Goal: Navigation & Orientation: Find specific page/section

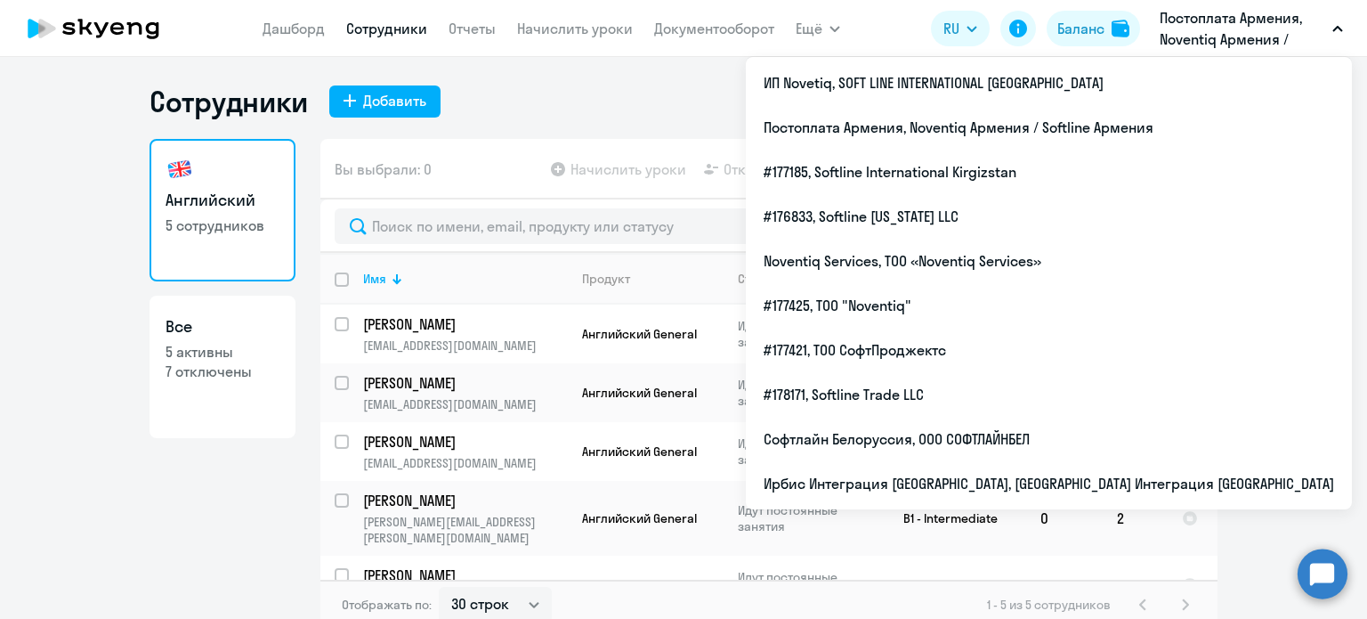
select select "30"
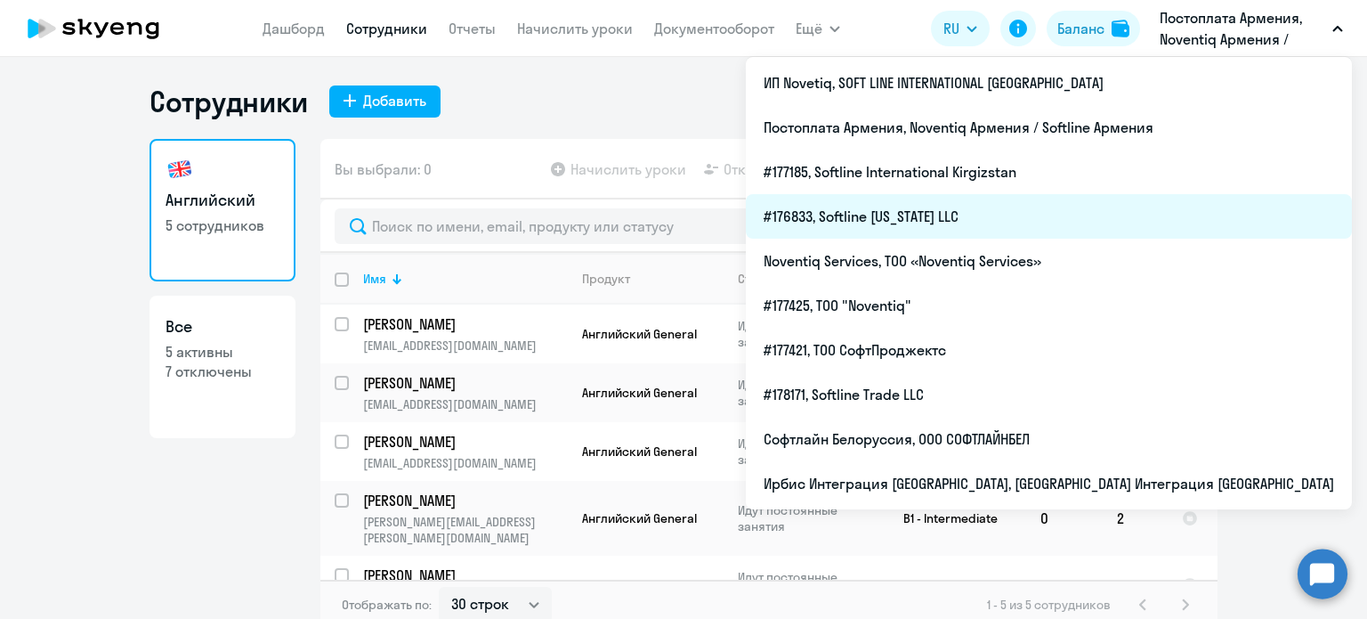
click at [1111, 213] on li "#176833, Softline [US_STATE] LLC" at bounding box center [1049, 216] width 606 height 45
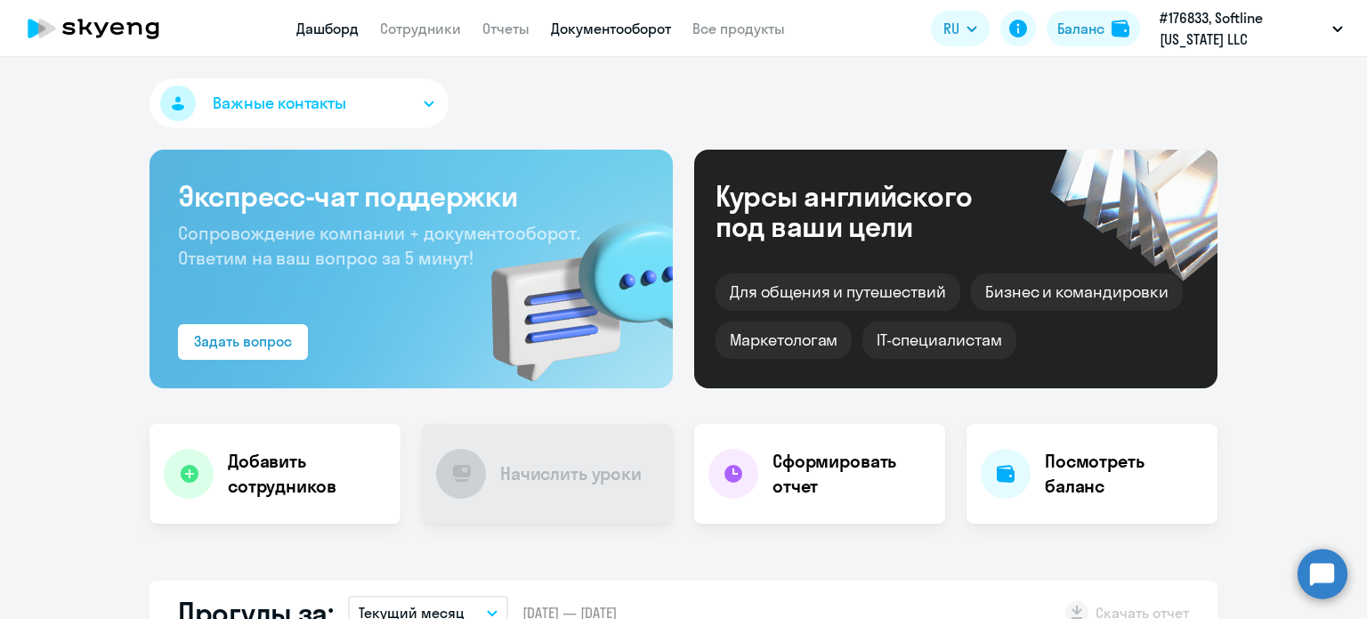
select select "30"
click at [651, 37] on link "Документооборот" at bounding box center [611, 29] width 120 height 18
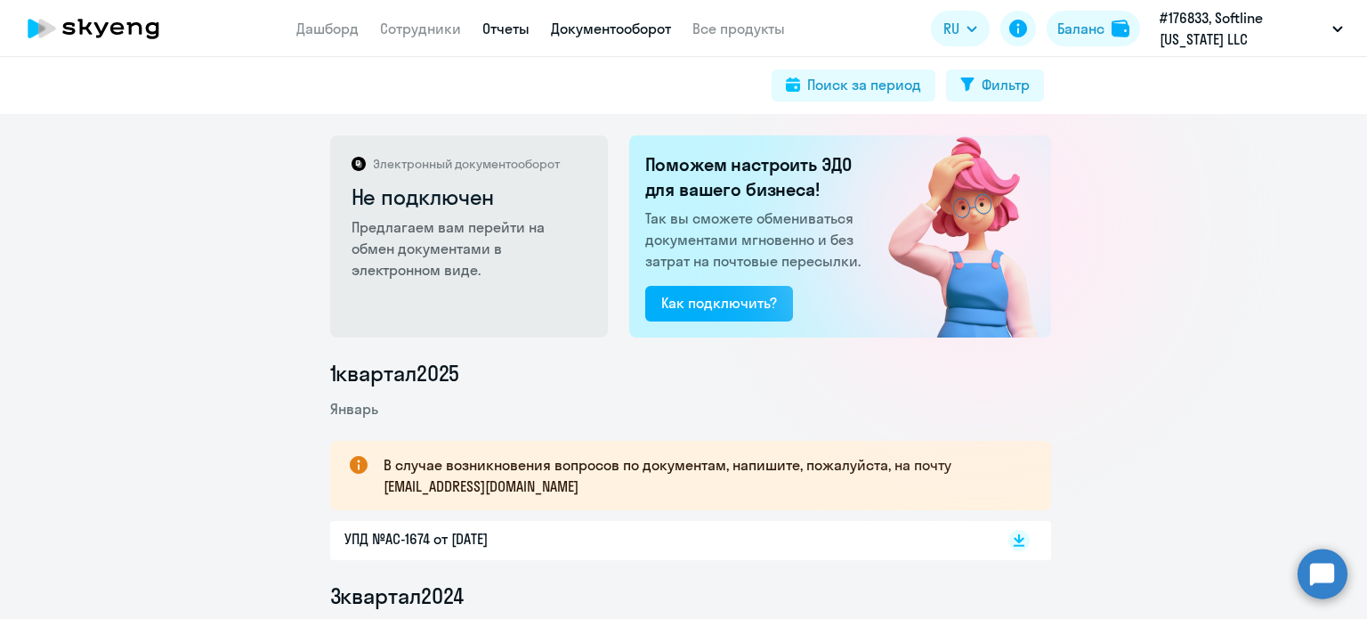
click at [504, 26] on link "Отчеты" at bounding box center [505, 29] width 47 height 18
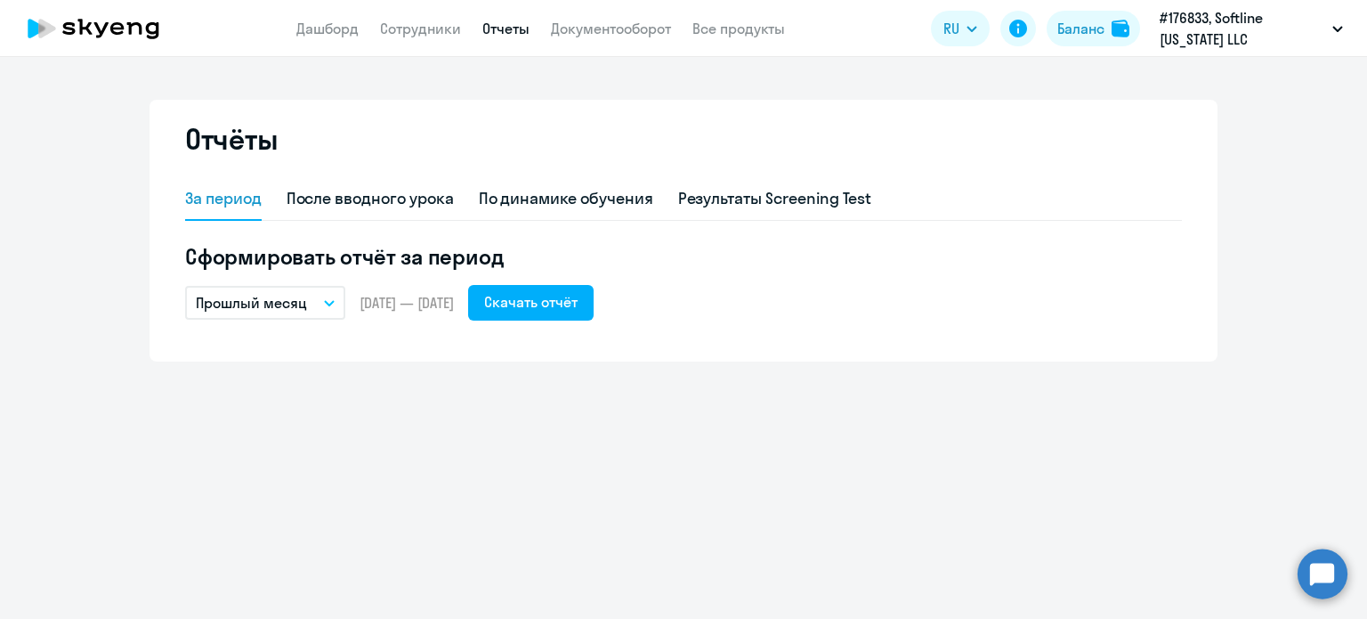
click at [337, 298] on button "Прошлый месяц" at bounding box center [265, 303] width 160 height 34
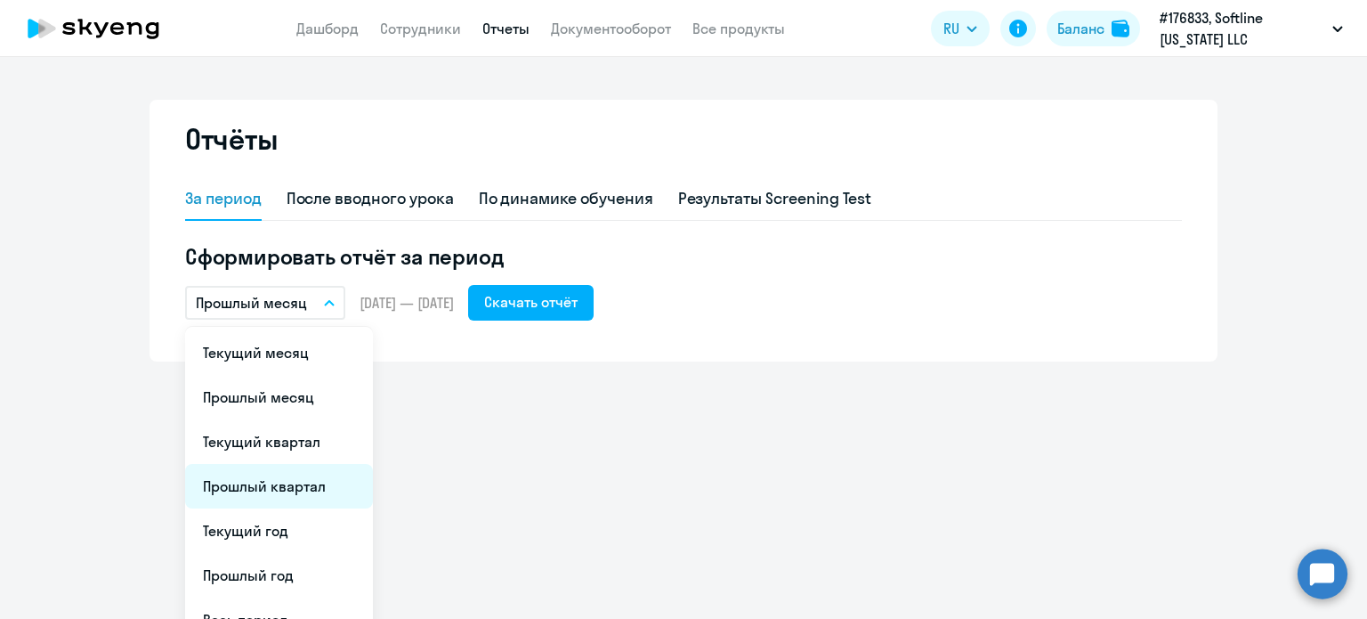
scroll to position [71, 0]
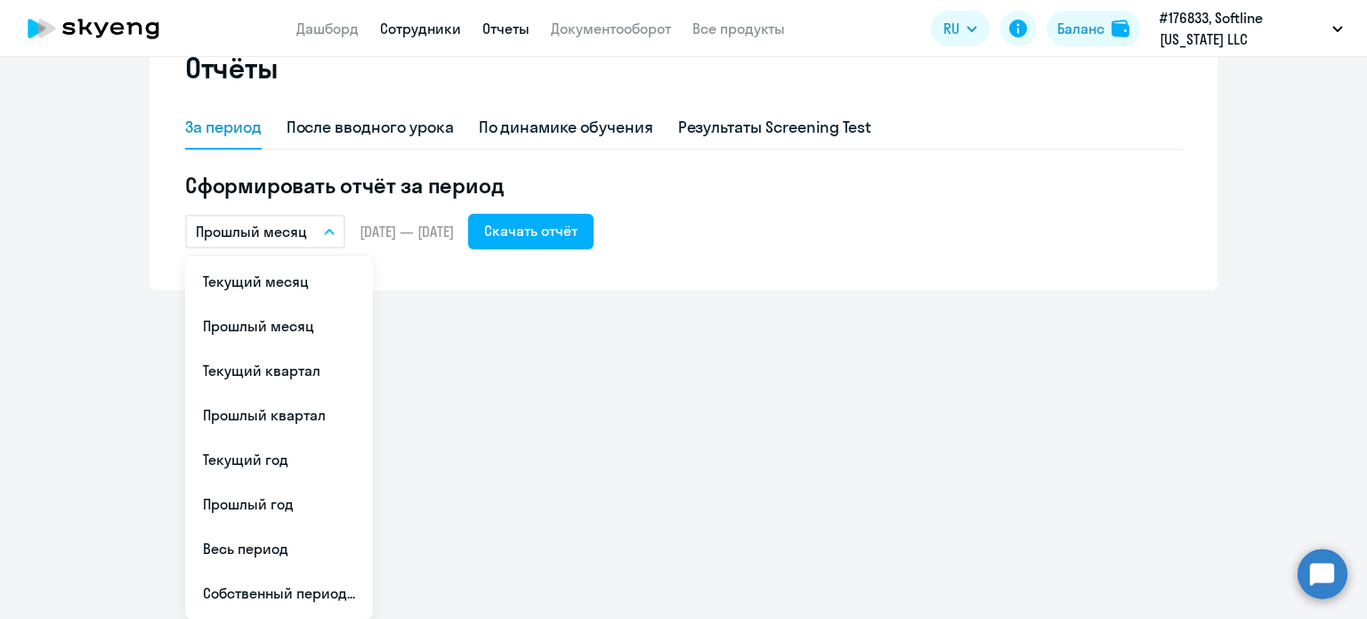
click at [445, 33] on link "Сотрудники" at bounding box center [420, 29] width 81 height 18
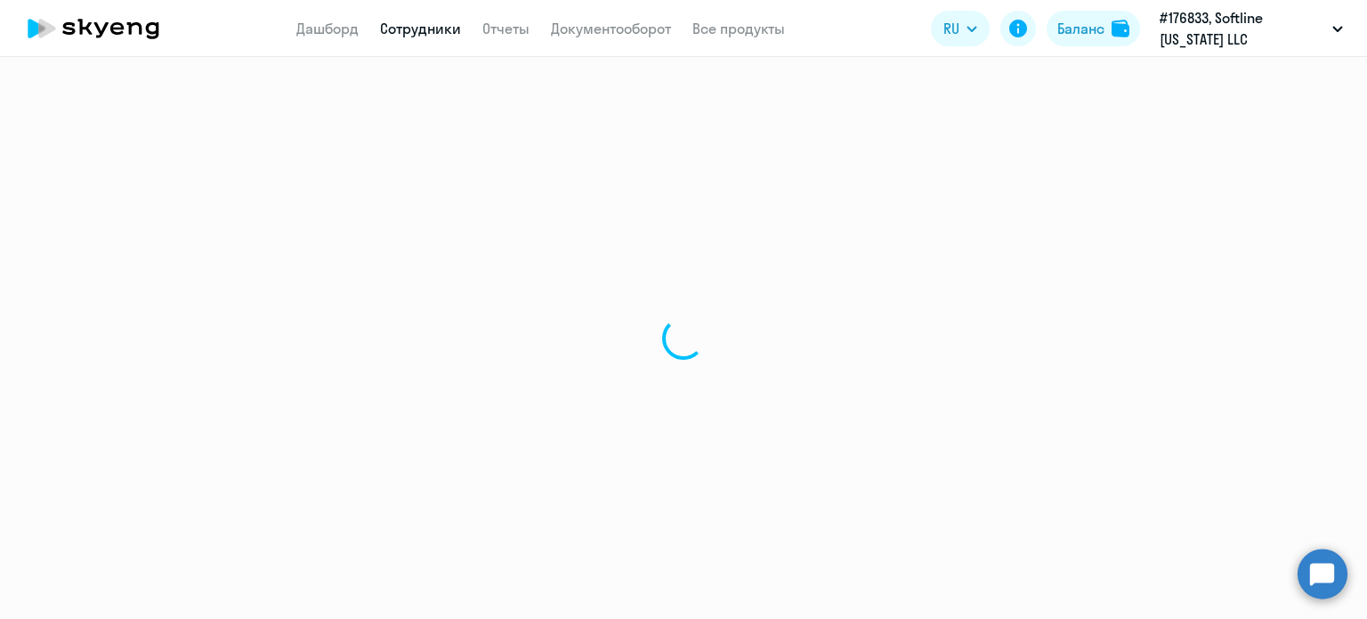
select select "30"
